Goal: Information Seeking & Learning: Learn about a topic

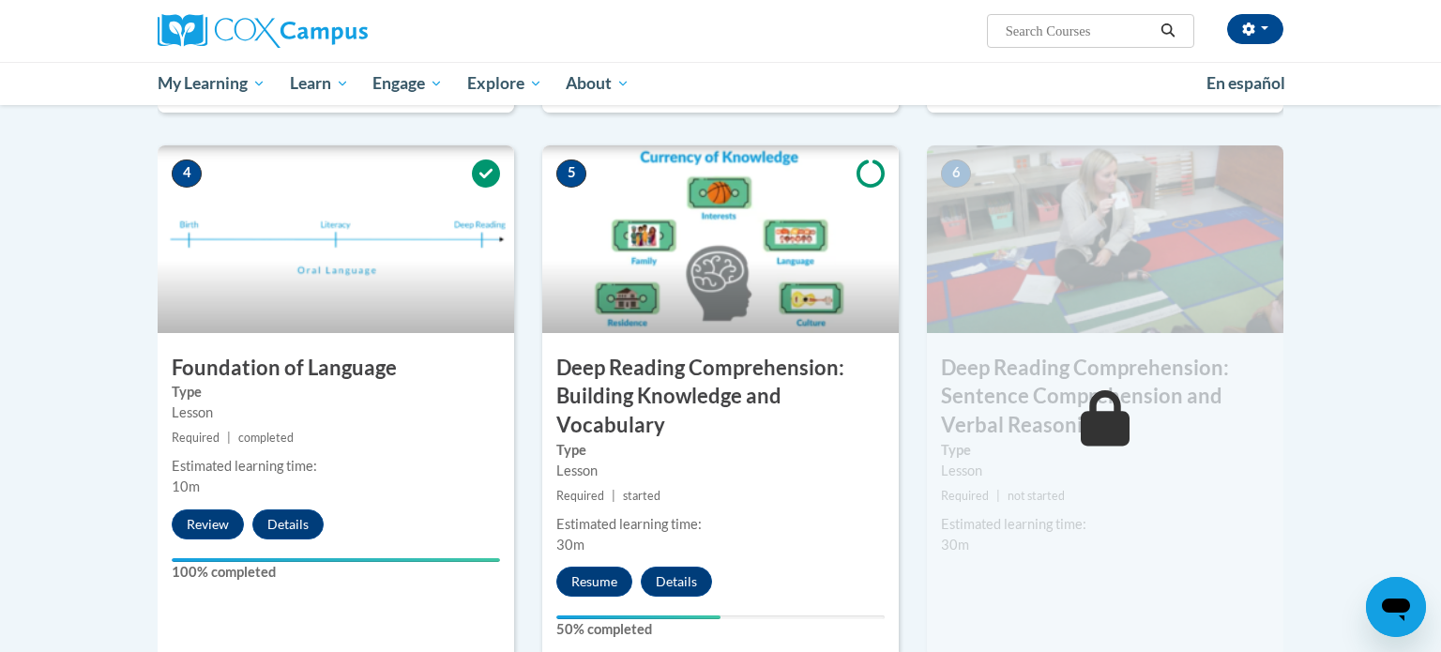
scroll to position [855, 0]
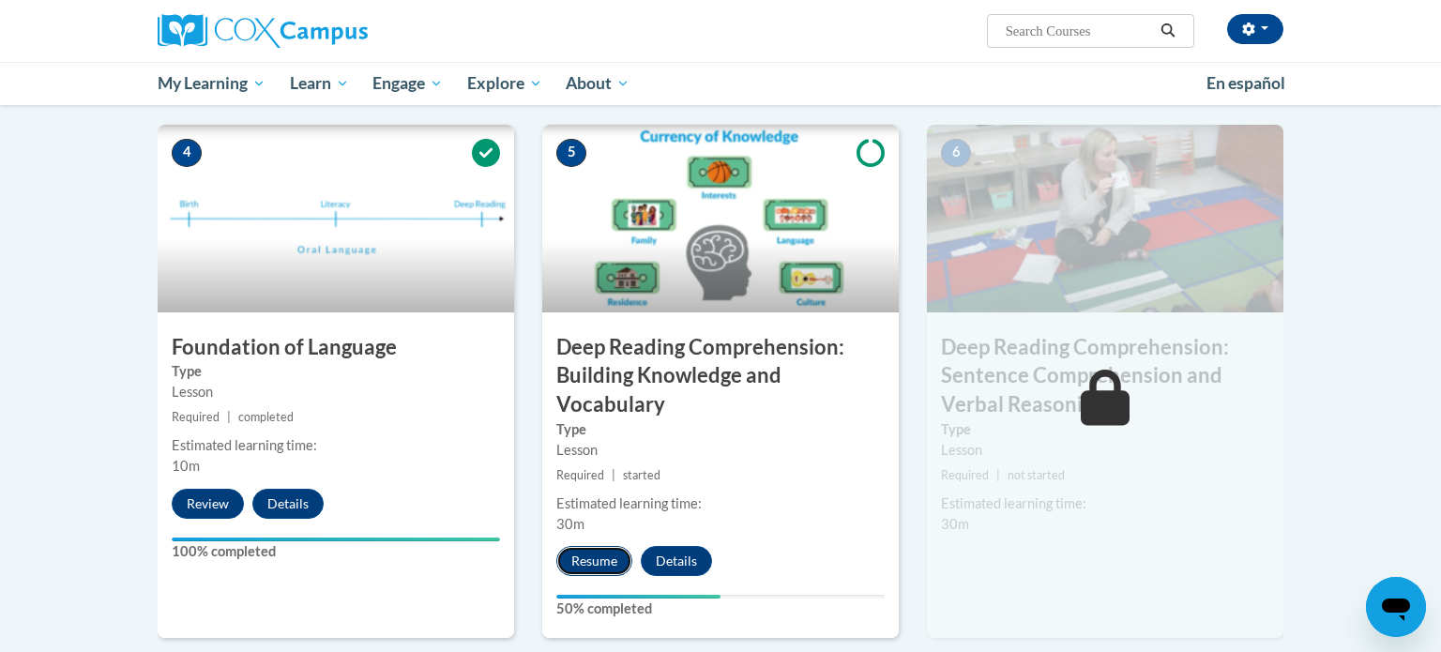
click at [572, 568] on button "Resume" at bounding box center [594, 561] width 76 height 30
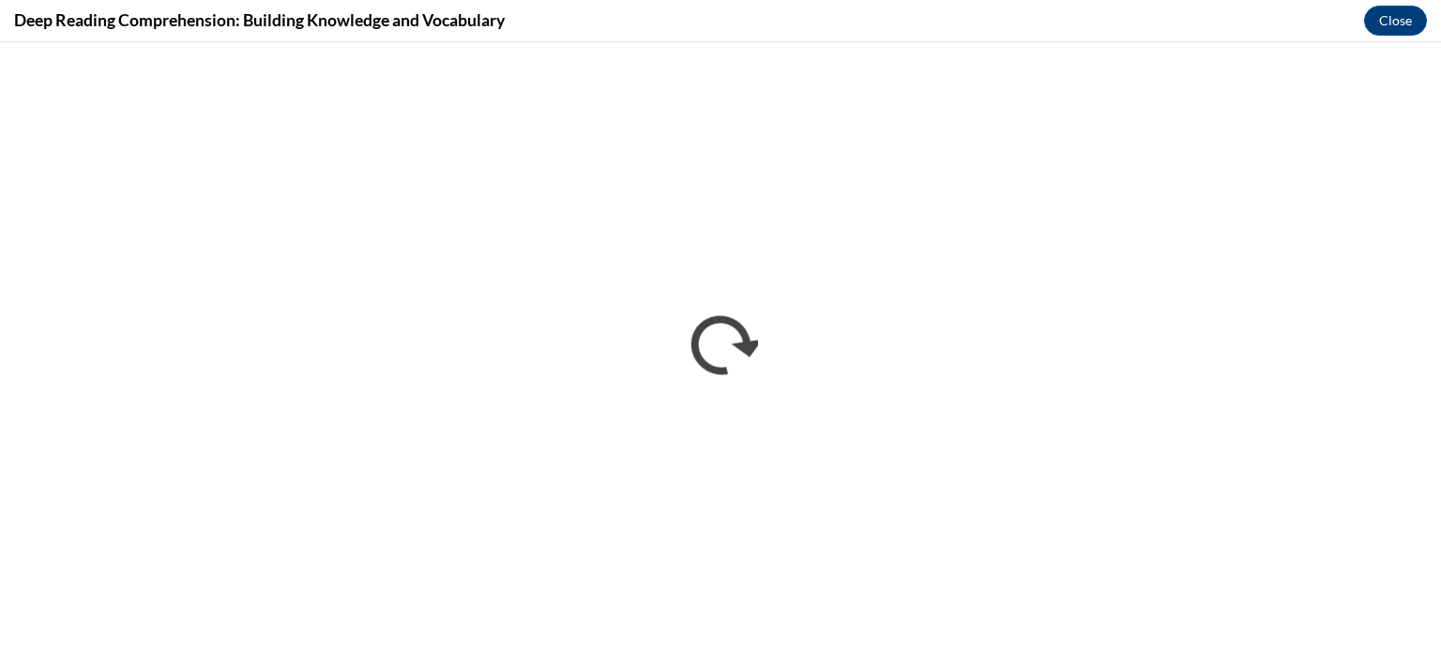
scroll to position [0, 0]
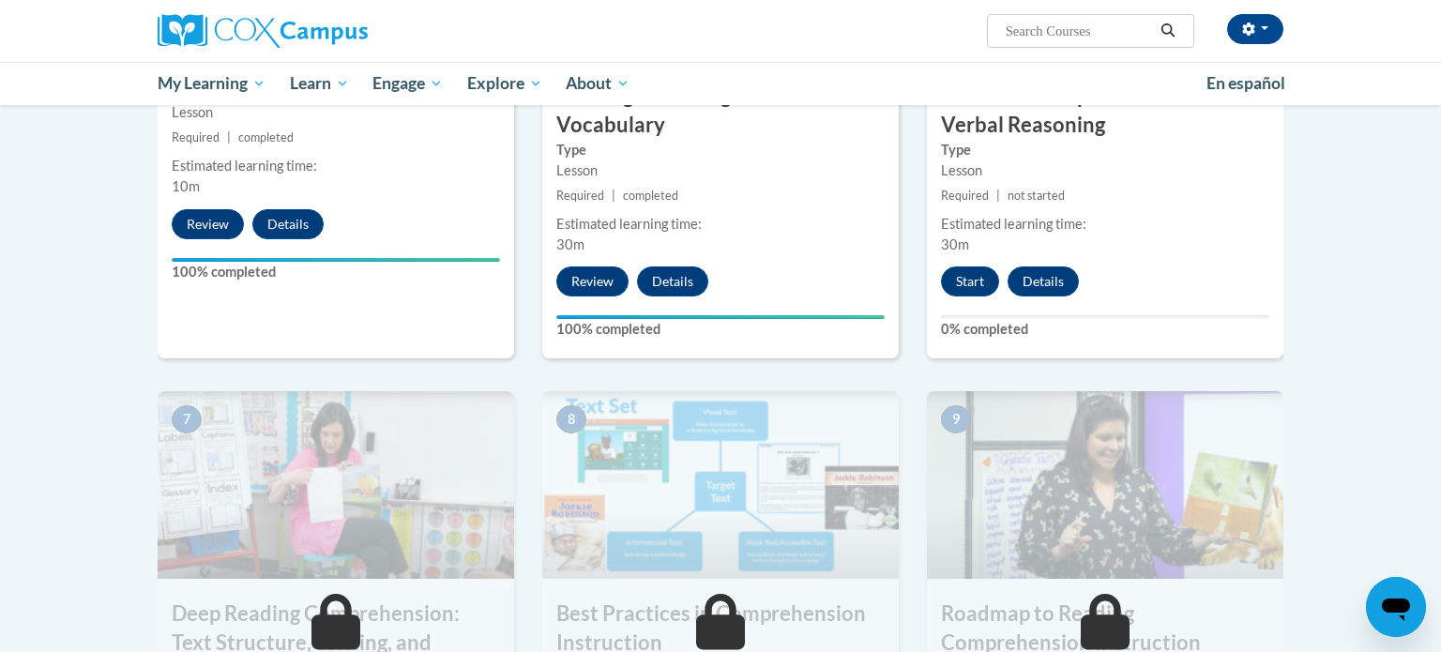
scroll to position [1073, 0]
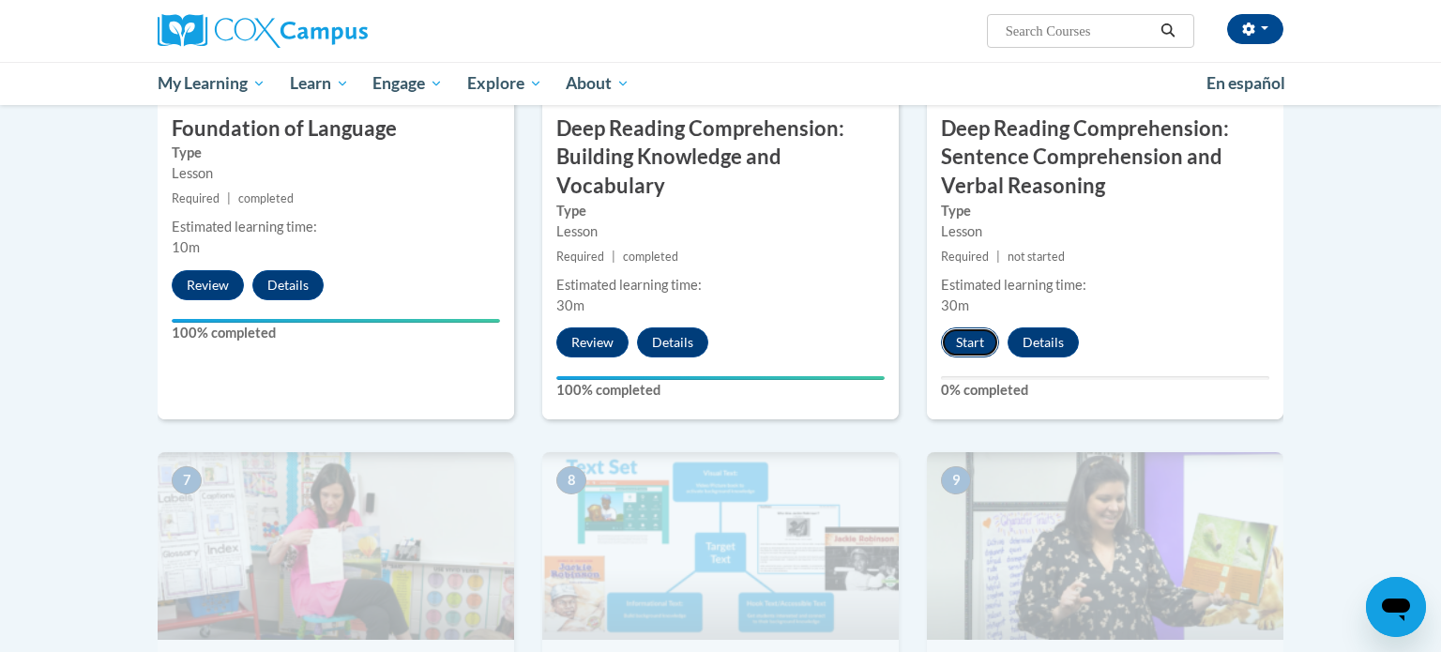
click at [961, 333] on button "Start" at bounding box center [970, 342] width 58 height 30
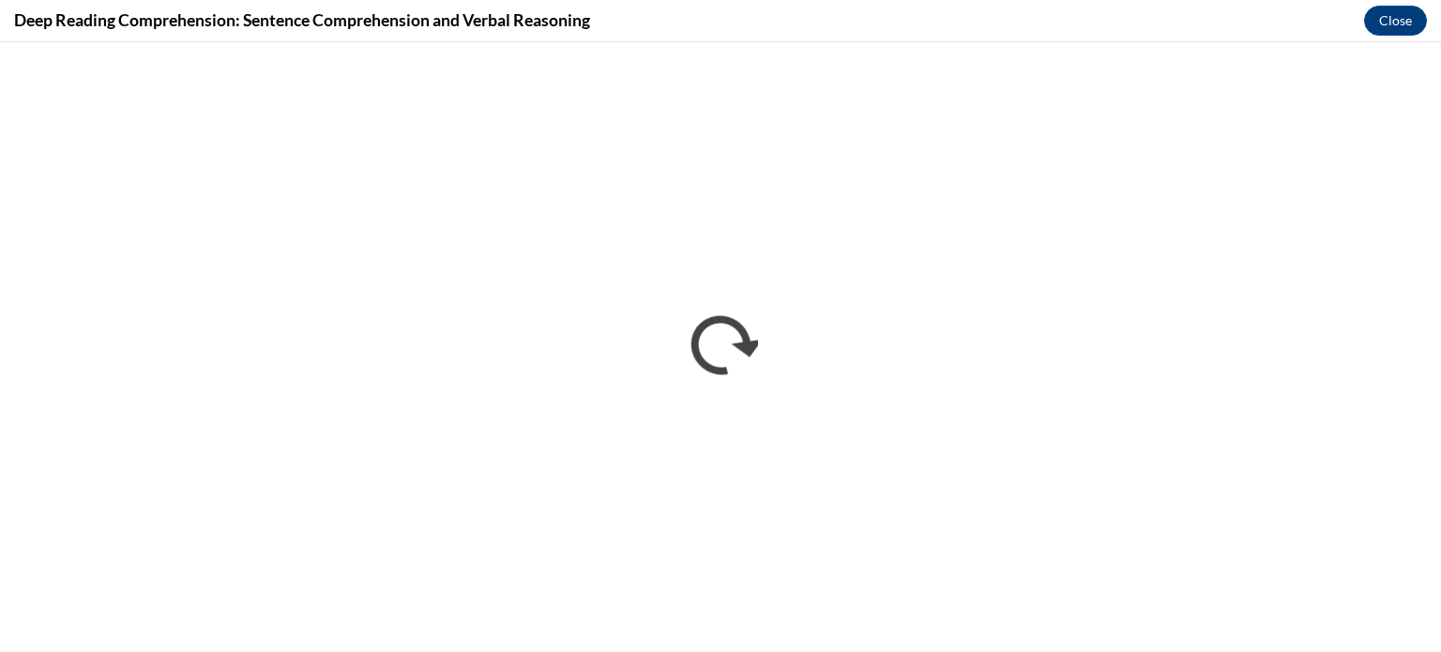
scroll to position [0, 0]
